Goal: Task Accomplishment & Management: Use online tool/utility

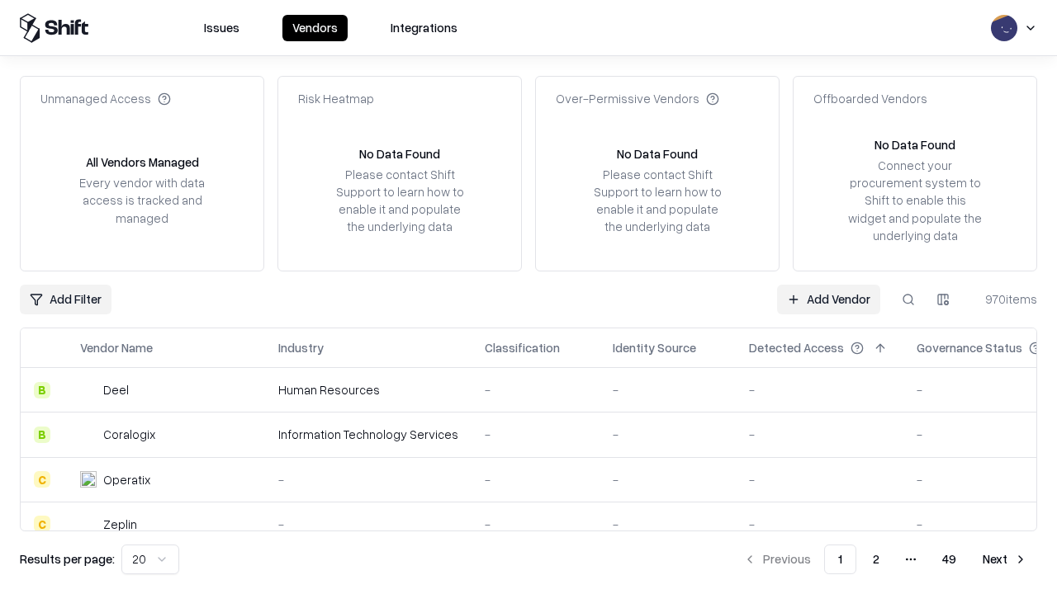
click at [828, 299] on link "Add Vendor" at bounding box center [828, 300] width 103 height 30
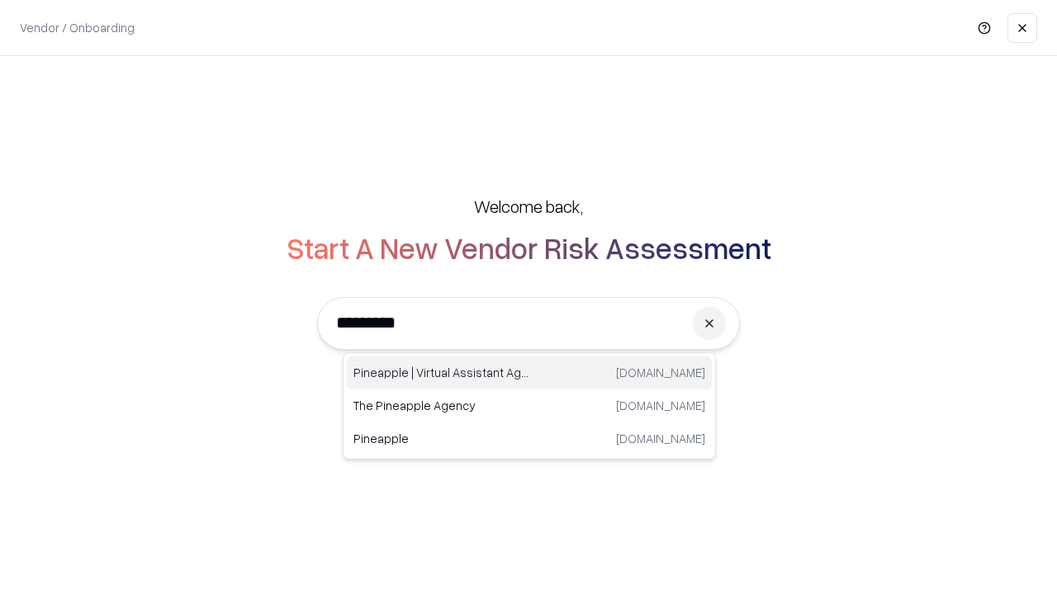
click at [529, 373] on div "Pineapple | Virtual Assistant Agency [DOMAIN_NAME]" at bounding box center [529, 373] width 365 height 33
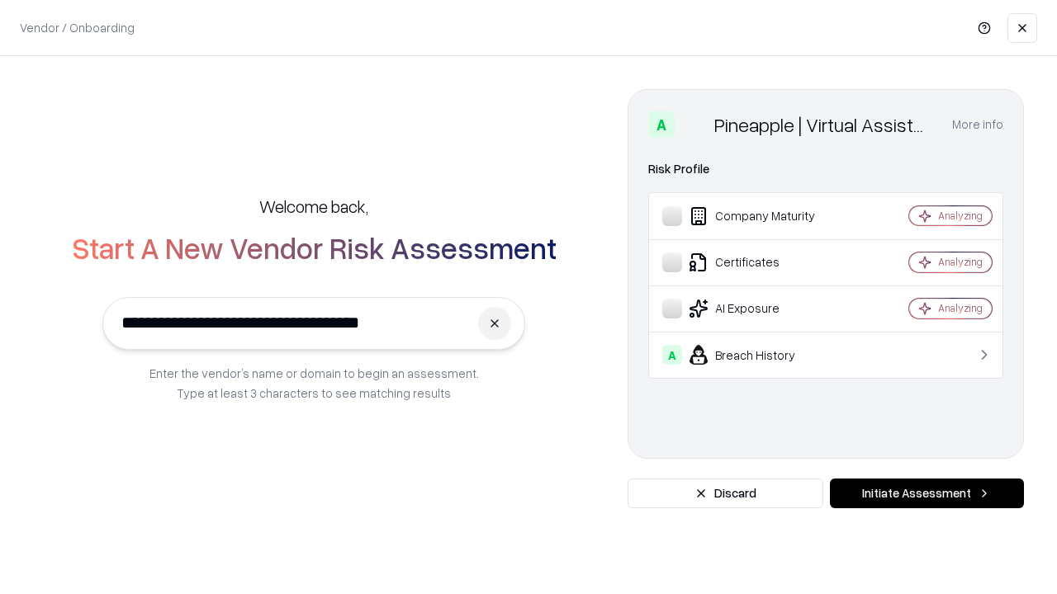
type input "**********"
click at [926, 494] on button "Initiate Assessment" at bounding box center [927, 494] width 194 height 30
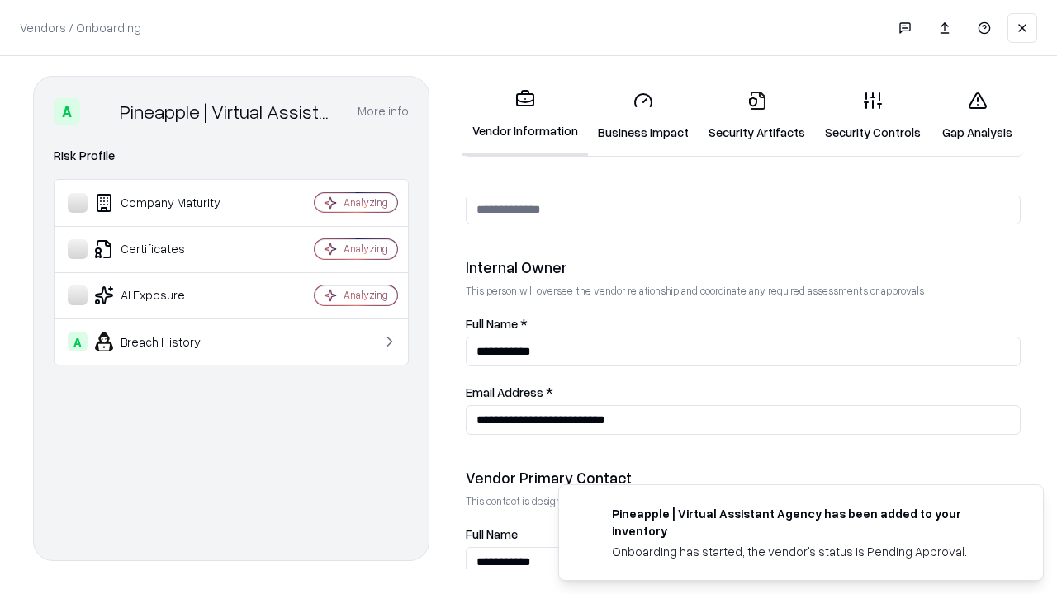
scroll to position [855, 0]
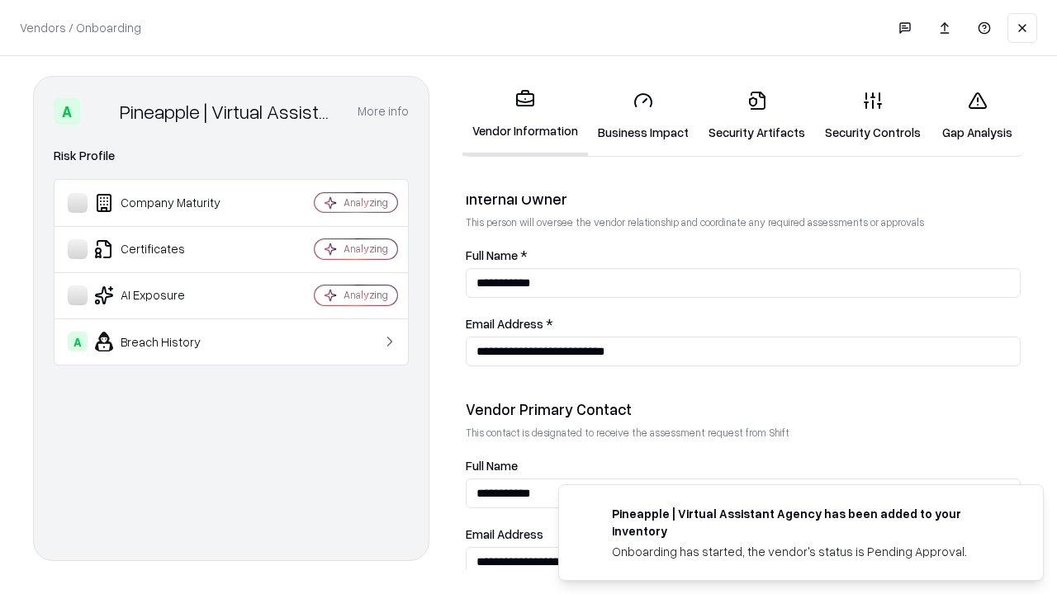
click at [756, 116] on link "Security Artifacts" at bounding box center [756, 116] width 116 height 77
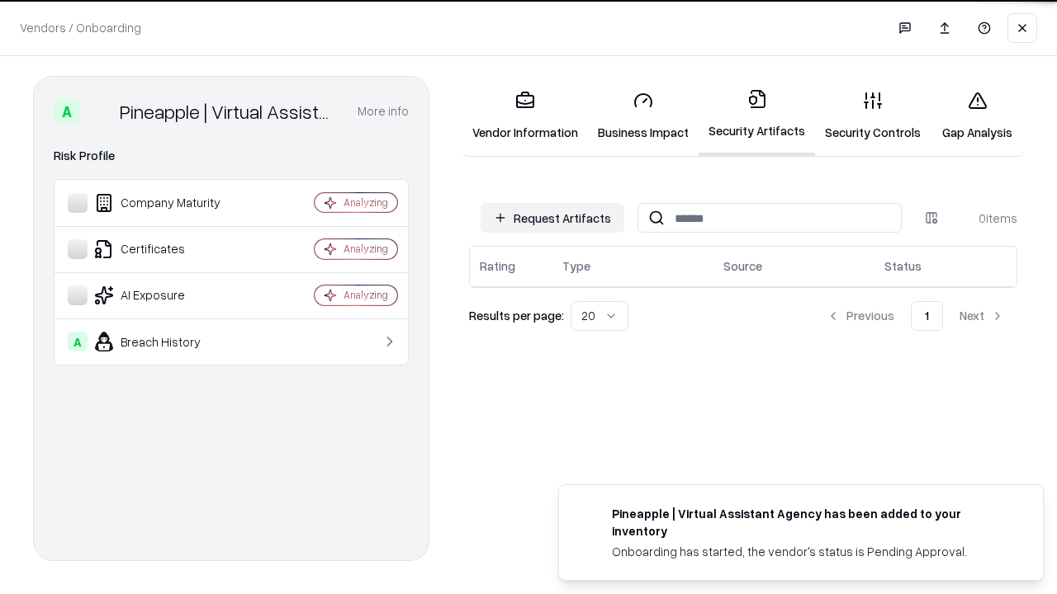
click at [552, 218] on button "Request Artifacts" at bounding box center [552, 218] width 144 height 30
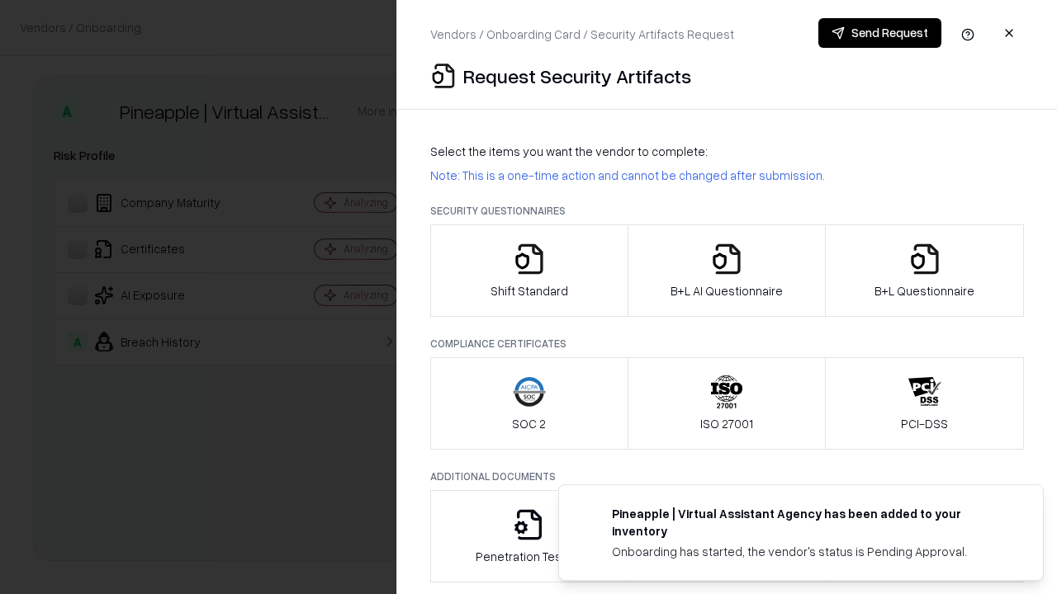
click at [924, 271] on icon "button" at bounding box center [924, 259] width 33 height 33
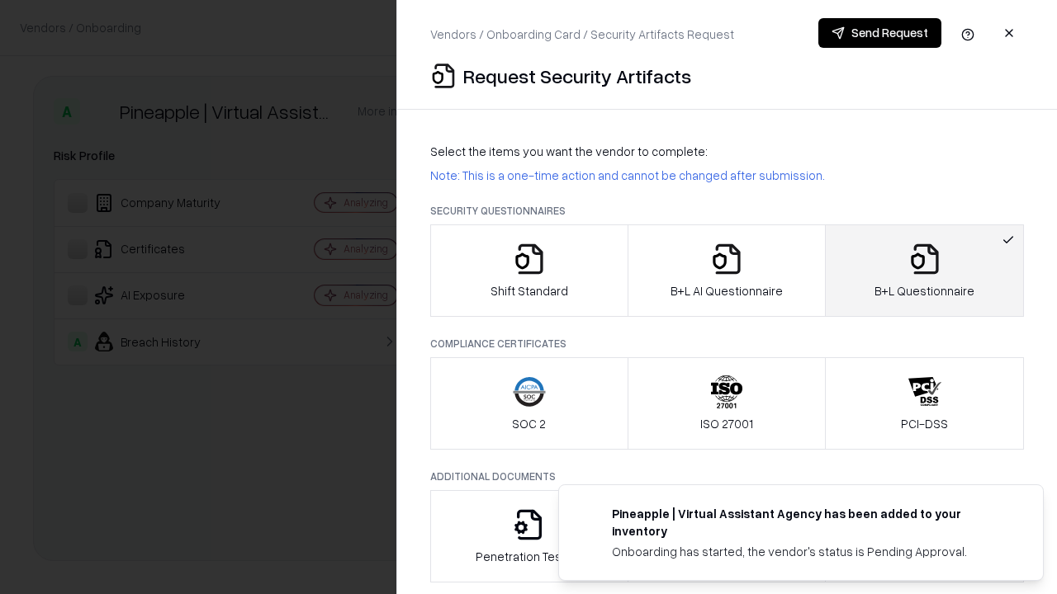
click at [726, 271] on icon "button" at bounding box center [726, 259] width 33 height 33
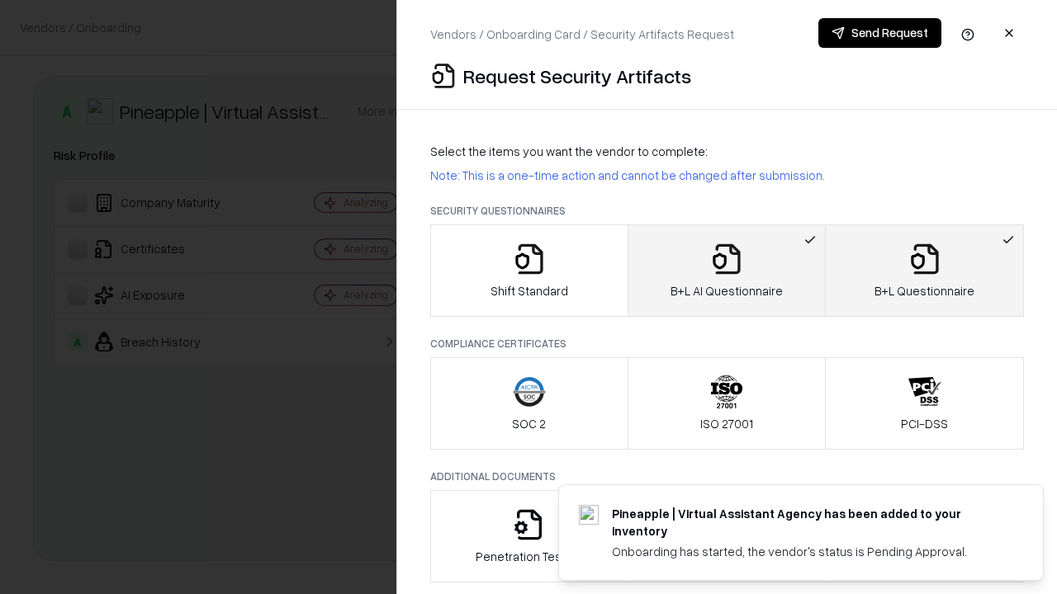
click at [879, 33] on button "Send Request" at bounding box center [879, 33] width 123 height 30
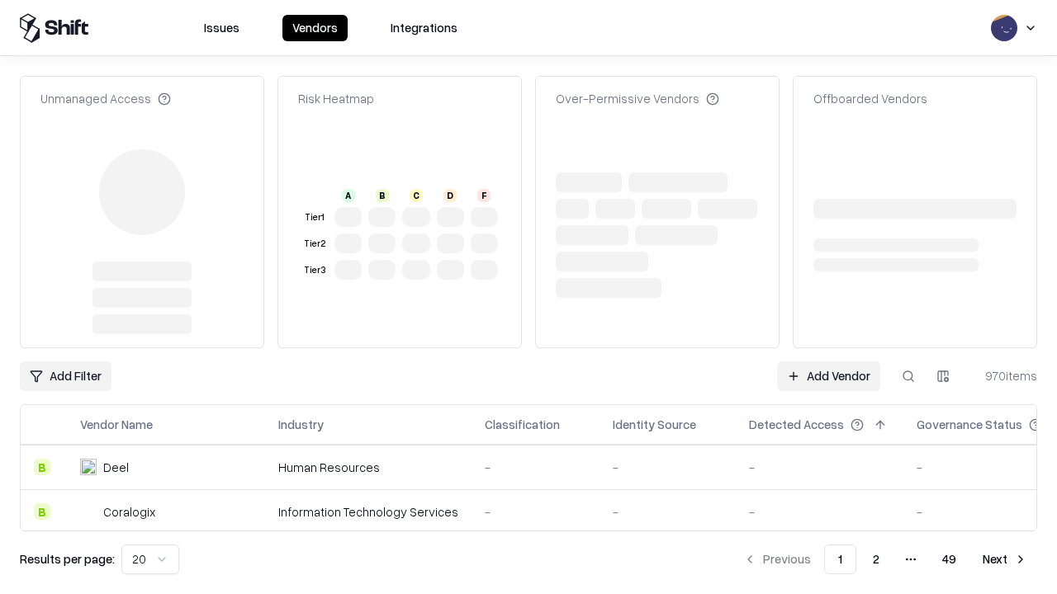
click at [828, 362] on link "Add Vendor" at bounding box center [828, 377] width 103 height 30
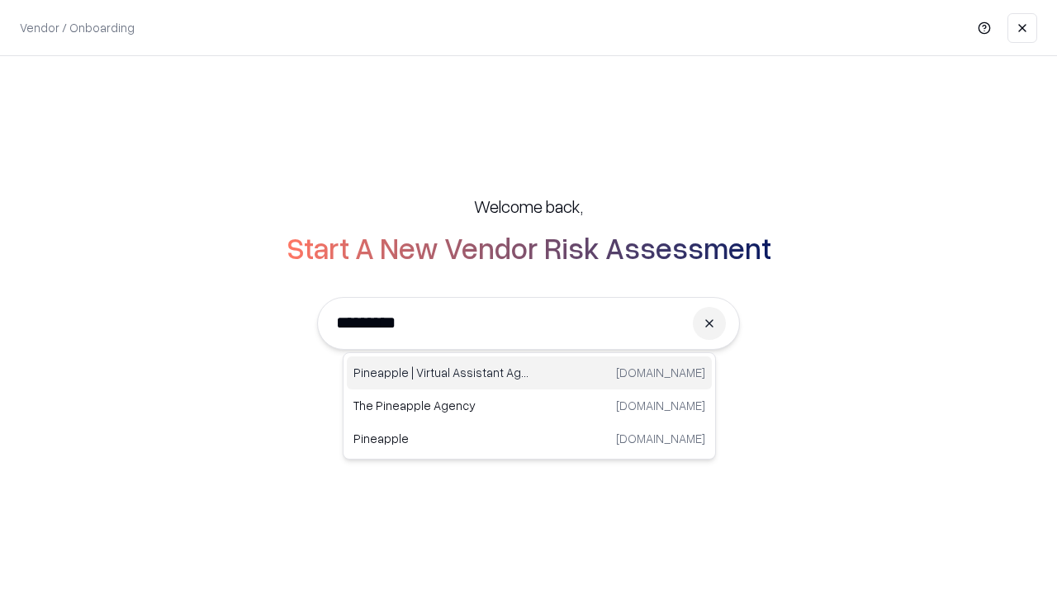
click at [529, 373] on div "Pineapple | Virtual Assistant Agency [DOMAIN_NAME]" at bounding box center [529, 373] width 365 height 33
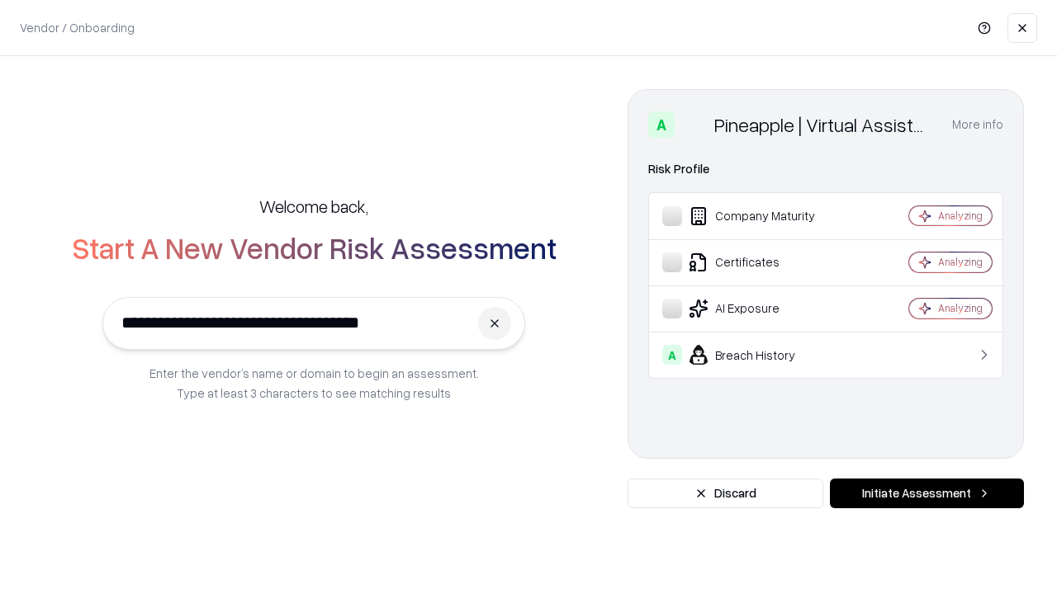
type input "**********"
click at [926, 494] on button "Initiate Assessment" at bounding box center [927, 494] width 194 height 30
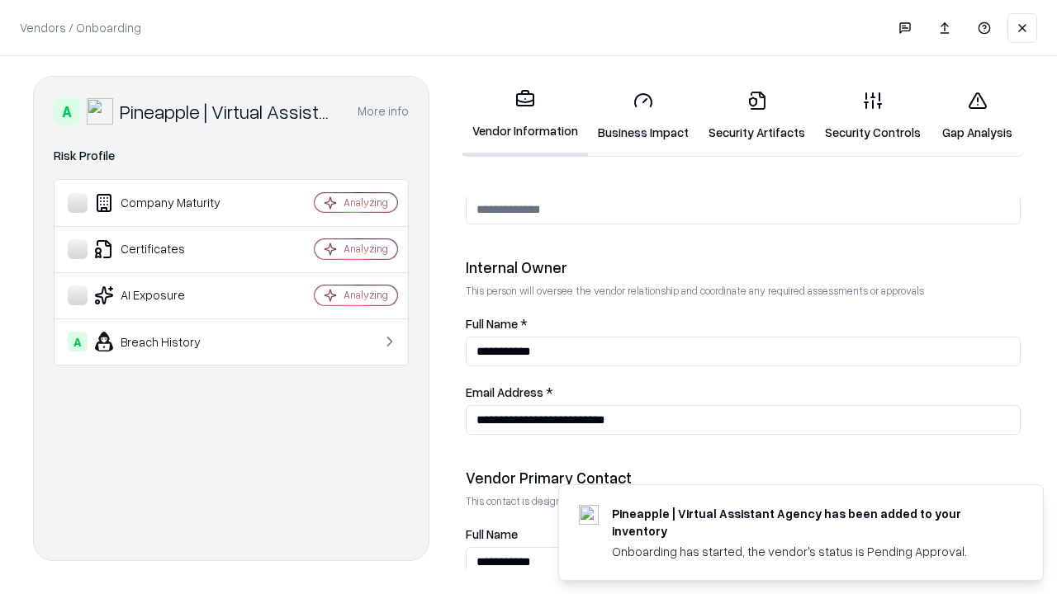
scroll to position [855, 0]
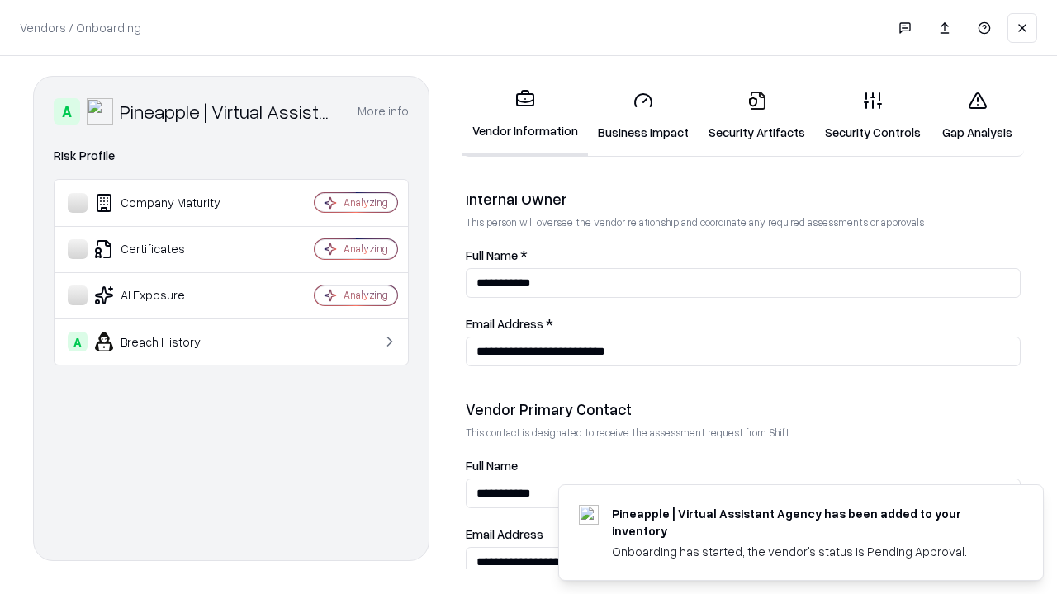
click at [977, 116] on link "Gap Analysis" at bounding box center [976, 116] width 93 height 77
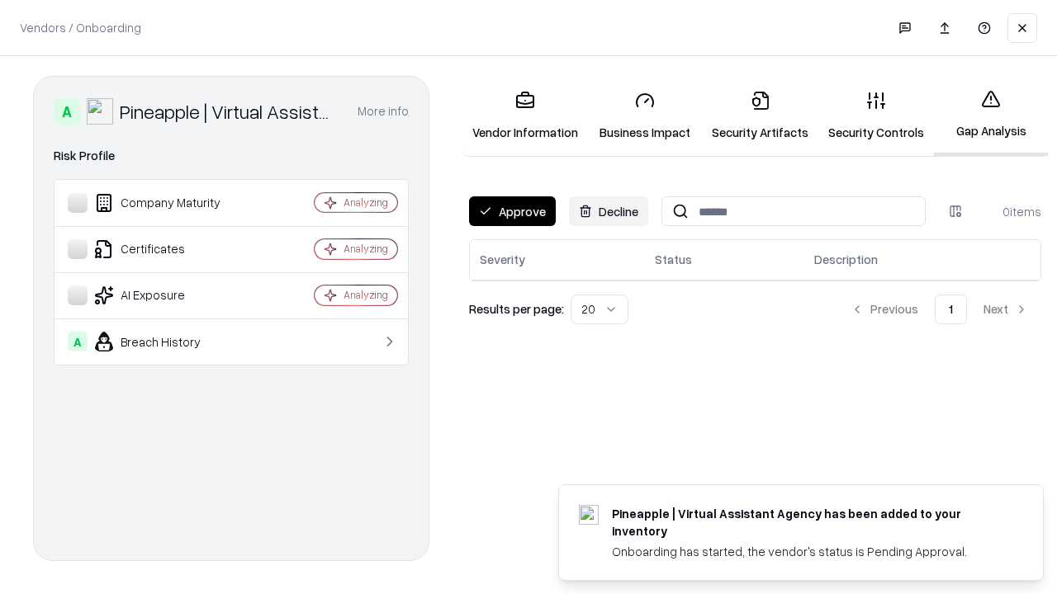
click at [512, 211] on button "Approve" at bounding box center [512, 211] width 87 height 30
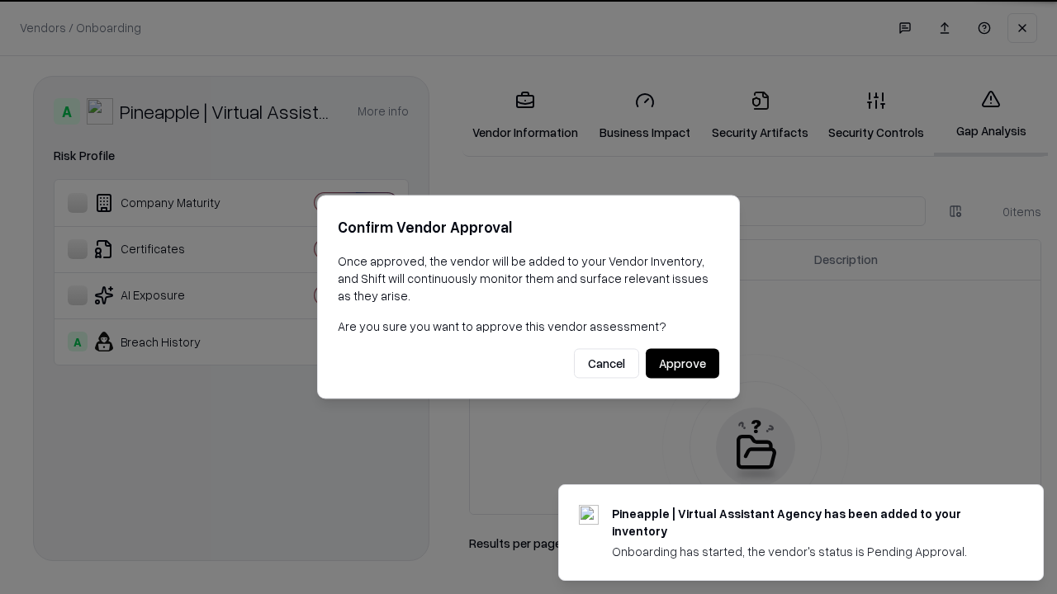
click at [682, 363] on button "Approve" at bounding box center [682, 364] width 73 height 30
